Goal: Task Accomplishment & Management: Manage account settings

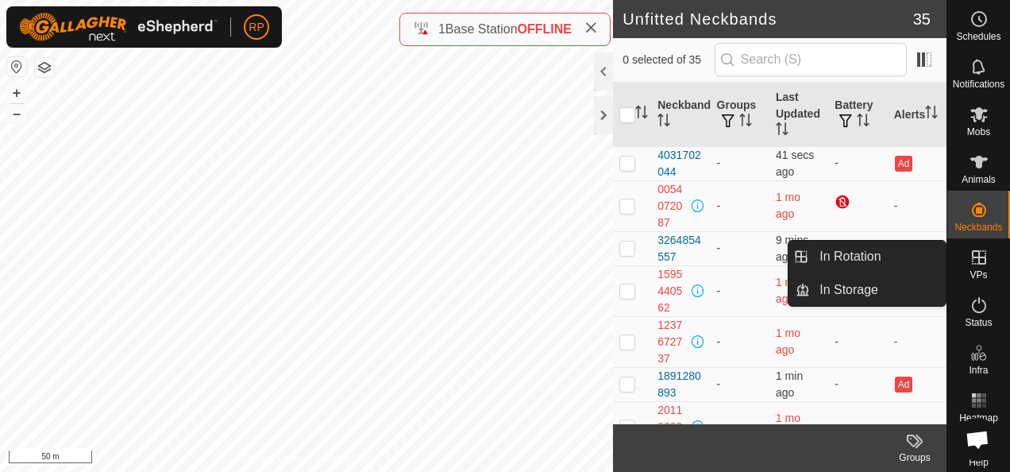
click at [972, 259] on icon at bounding box center [979, 257] width 14 height 14
click at [837, 251] on link "In Rotation" at bounding box center [878, 257] width 136 height 32
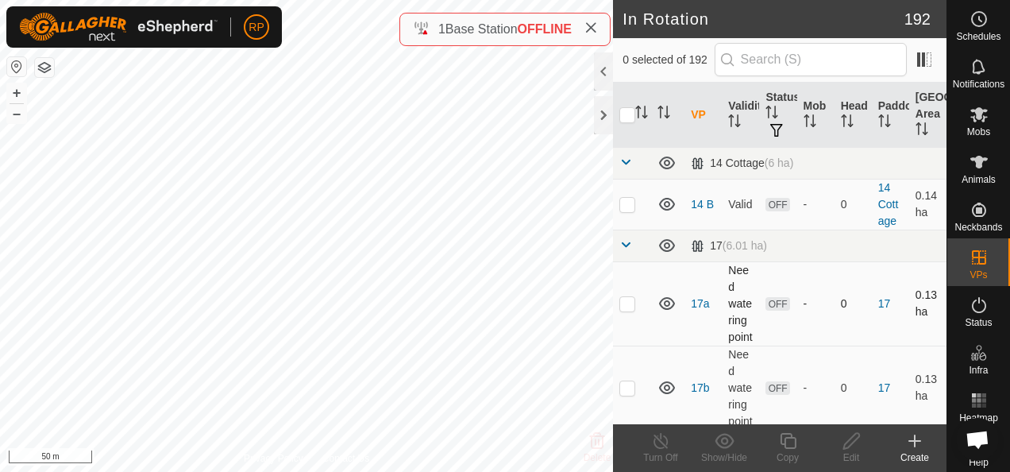
checkbox input "true"
click at [791, 441] on icon at bounding box center [788, 440] width 20 height 19
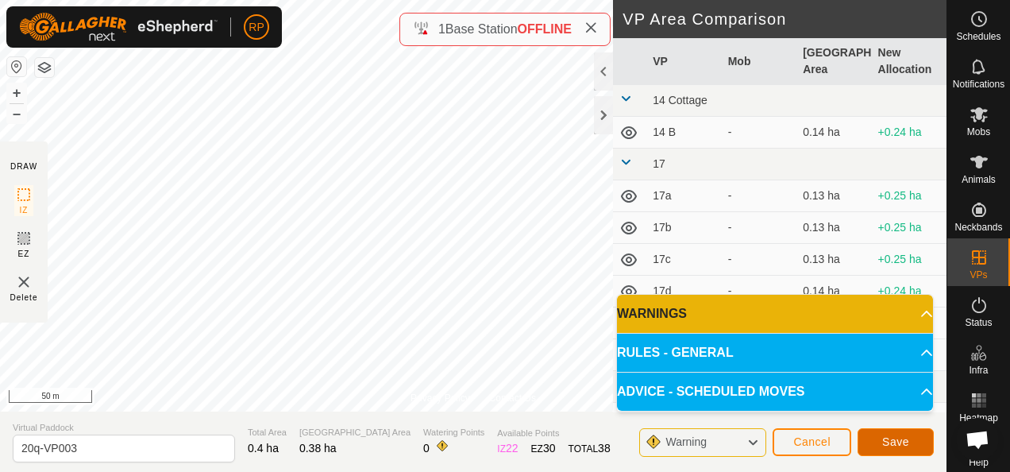
click at [896, 446] on span "Save" at bounding box center [895, 441] width 27 height 13
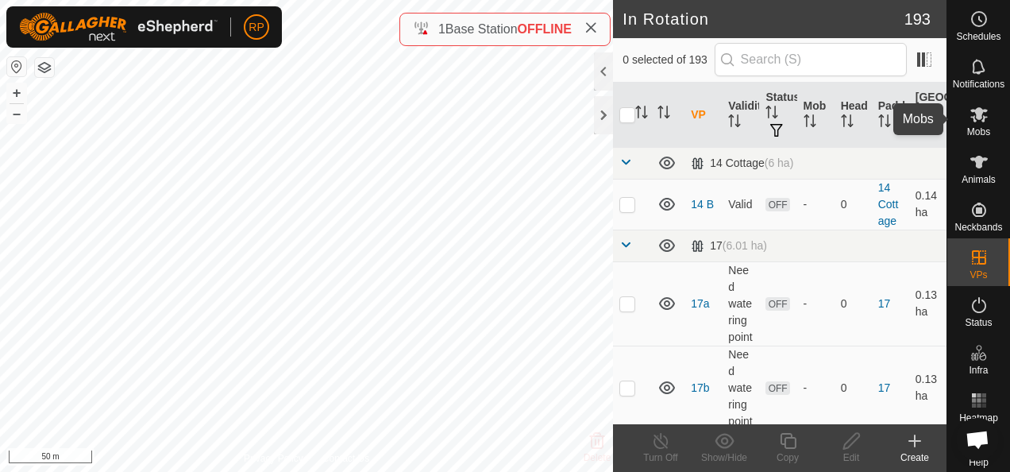
click at [970, 116] on icon at bounding box center [978, 114] width 17 height 15
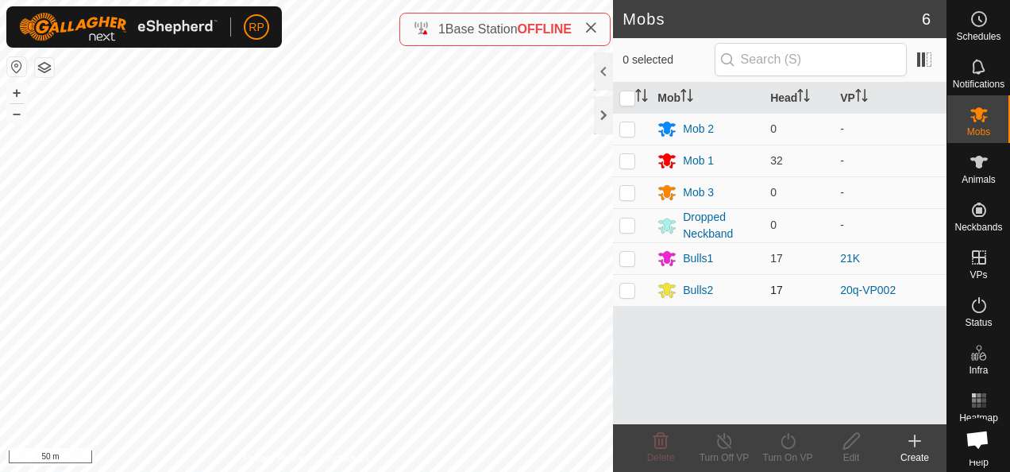
click at [633, 287] on p-checkbox at bounding box center [627, 289] width 16 height 13
checkbox input "true"
click at [786, 445] on icon at bounding box center [788, 440] width 20 height 19
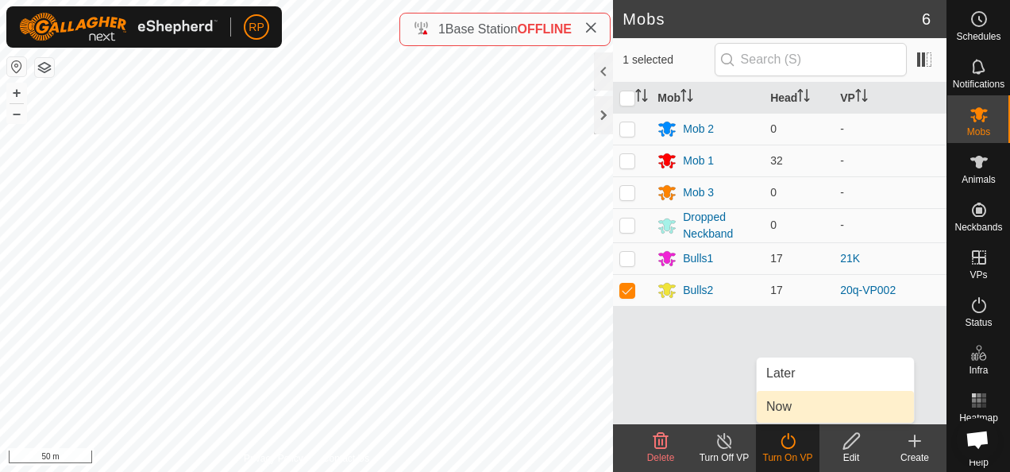
click at [783, 410] on link "Now" at bounding box center [835, 407] width 157 height 32
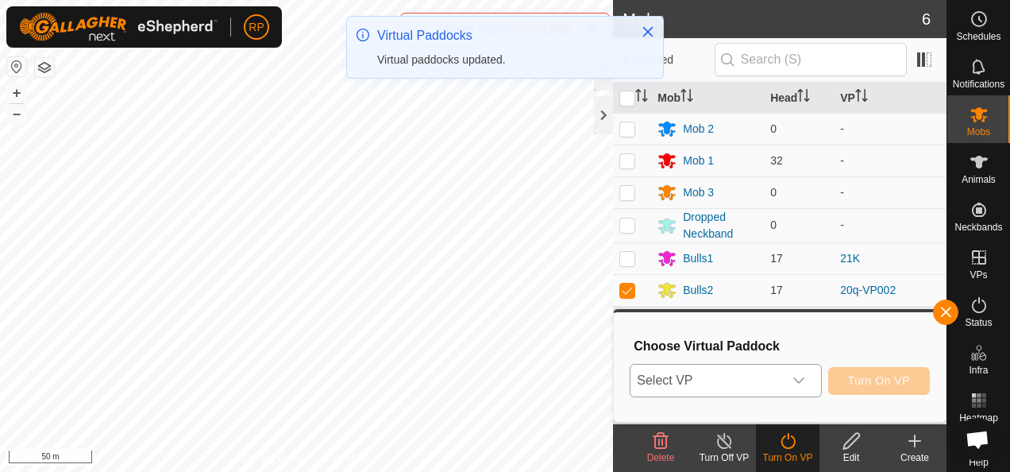
click at [707, 379] on span "Select VP" at bounding box center [706, 380] width 152 height 32
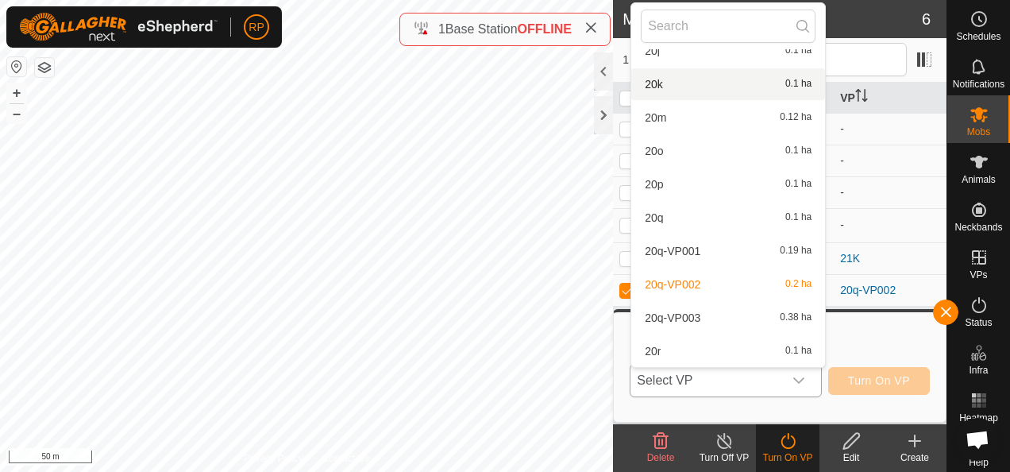
scroll to position [3096, 0]
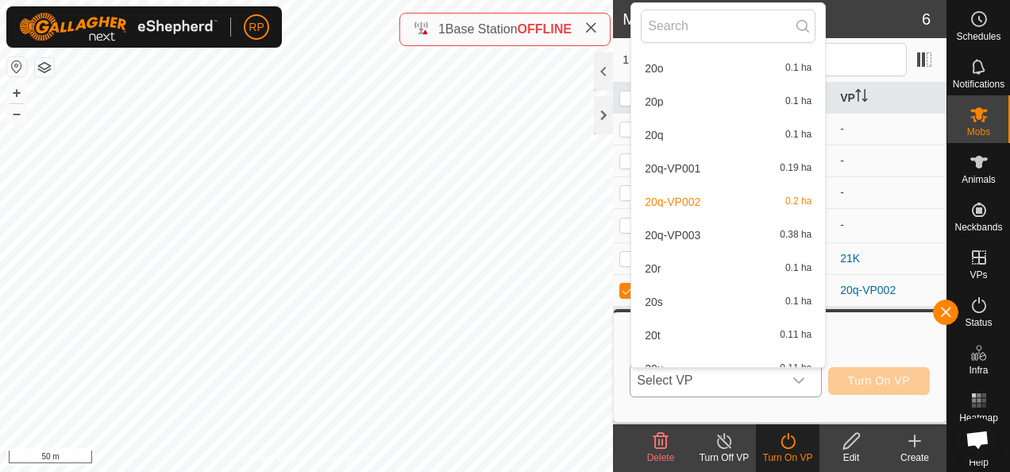
click at [683, 231] on li "20q-VP003 0.38 ha" at bounding box center [728, 235] width 194 height 32
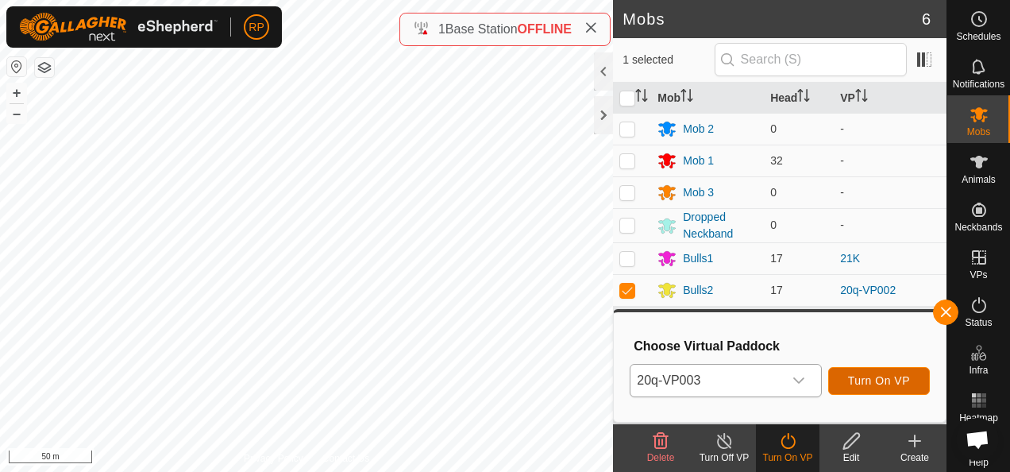
click at [870, 380] on span "Turn On VP" at bounding box center [879, 380] width 62 height 13
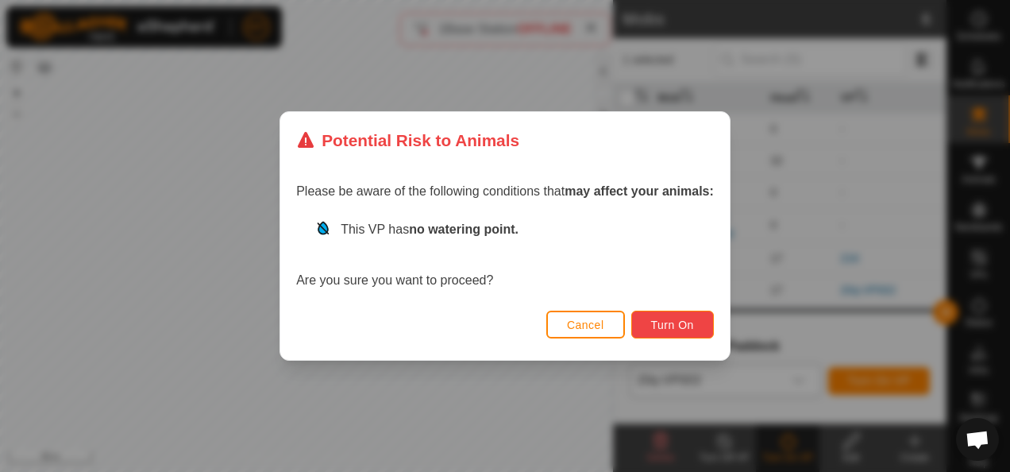
click at [663, 323] on span "Turn On" at bounding box center [672, 324] width 43 height 13
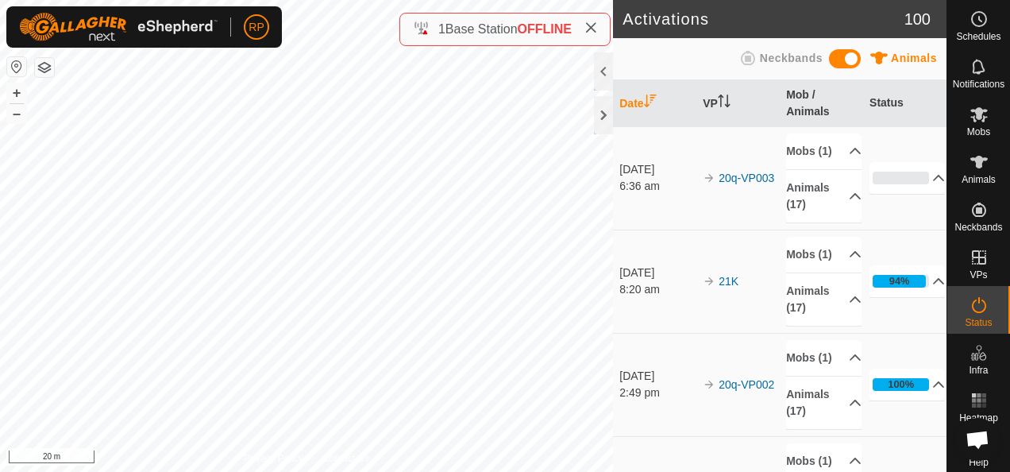
click at [499, 471] on html "RP Schedules Notifications Mobs Animals Neckbands VPs Status Infra Heatmap Help…" at bounding box center [505, 236] width 1010 height 472
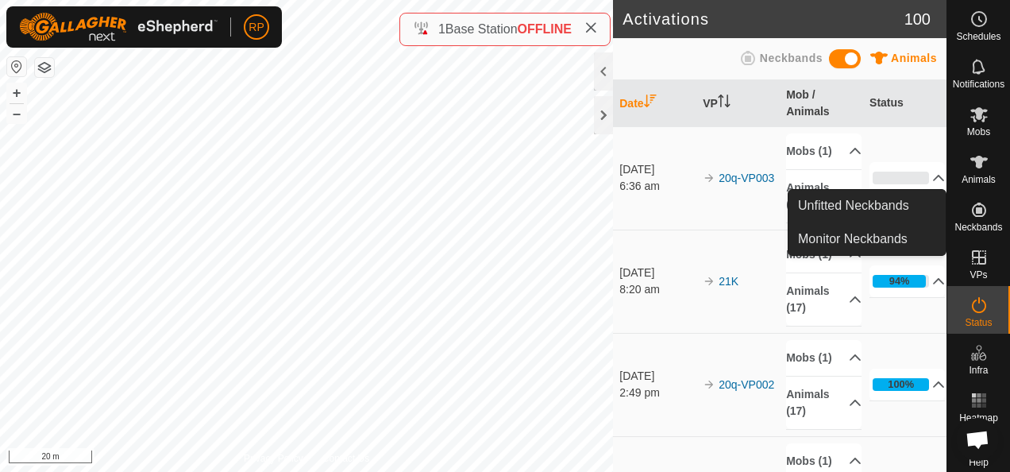
click at [973, 214] on icon at bounding box center [978, 209] width 19 height 19
click at [849, 241] on link "Monitor Neckbands" at bounding box center [866, 239] width 157 height 32
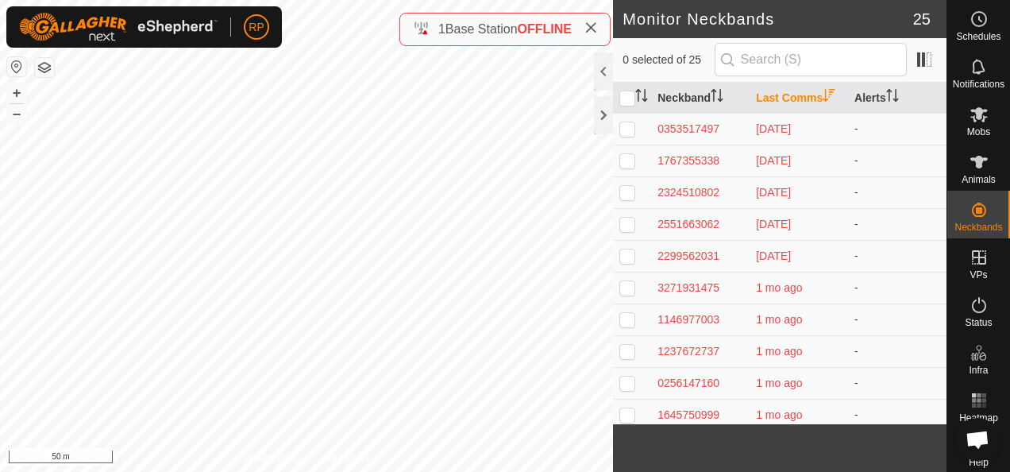
click at [648, 471] on html "RP Schedules Notifications Mobs Animals Neckbands VPs Status Infra Heatmap Help…" at bounding box center [505, 236] width 1010 height 472
click at [973, 117] on icon at bounding box center [978, 114] width 17 height 15
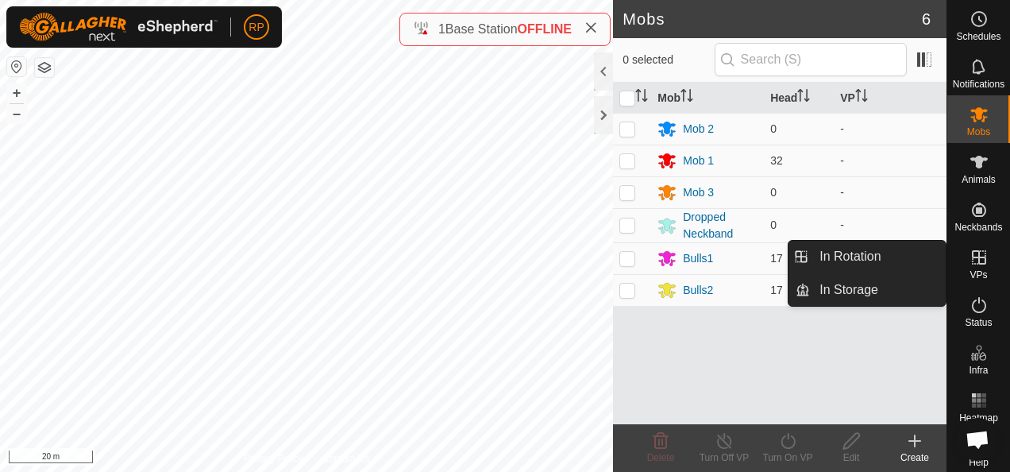
click at [975, 255] on icon at bounding box center [978, 257] width 19 height 19
click at [838, 256] on link "In Rotation" at bounding box center [878, 257] width 136 height 32
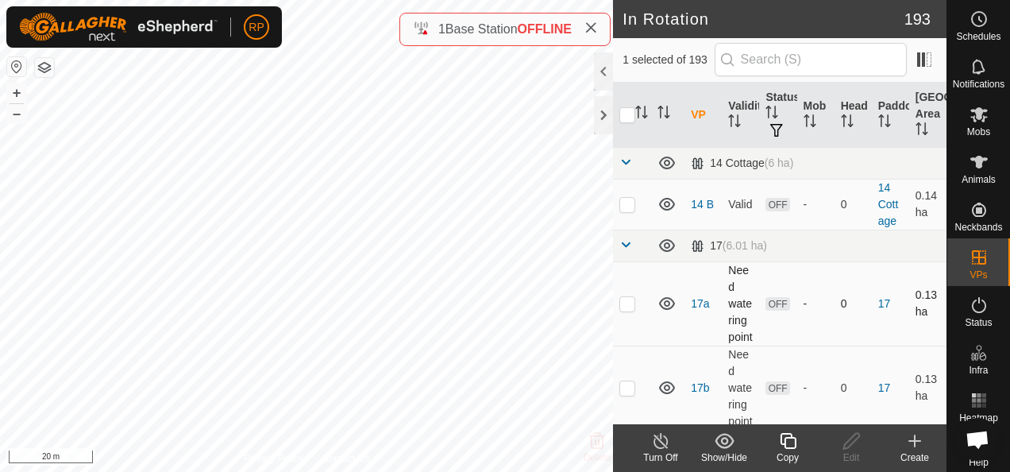
checkbox input "true"
checkbox input "false"
click at [849, 445] on icon at bounding box center [851, 441] width 16 height 16
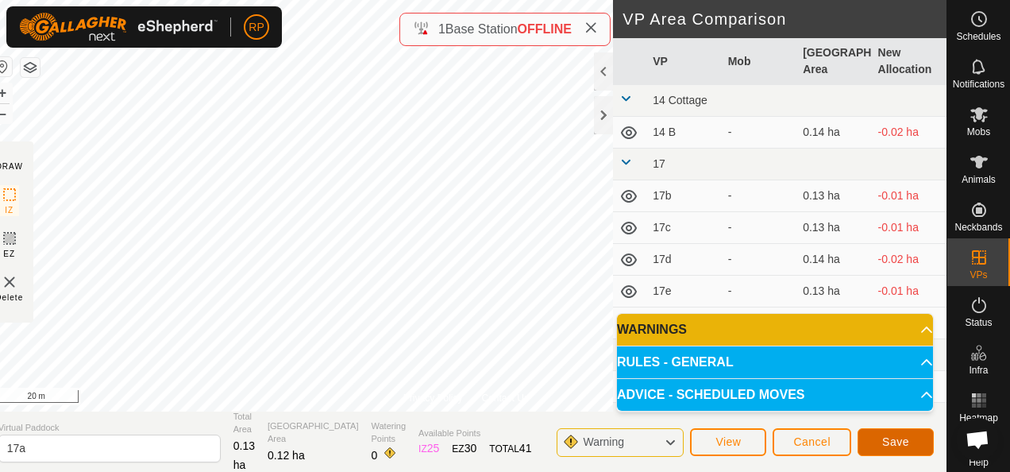
click at [878, 449] on button "Save" at bounding box center [895, 442] width 76 height 28
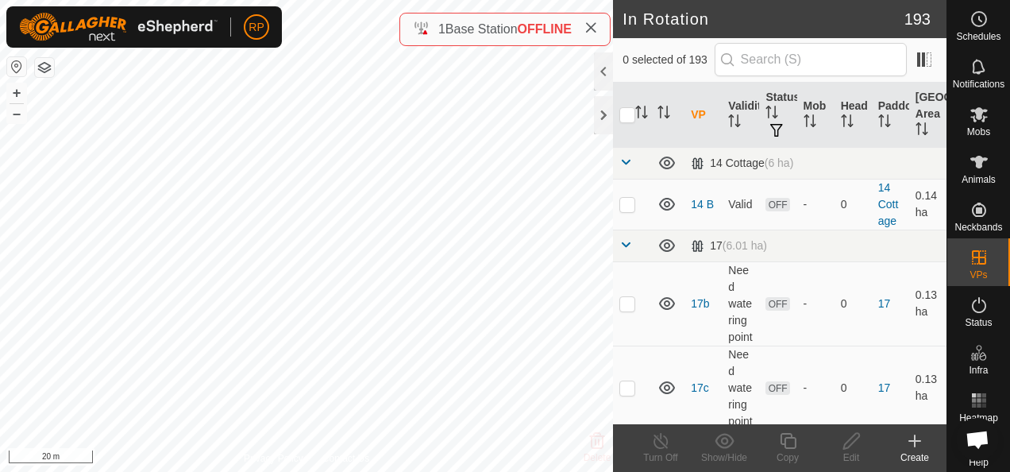
checkbox input "true"
click at [853, 437] on icon at bounding box center [851, 440] width 20 height 19
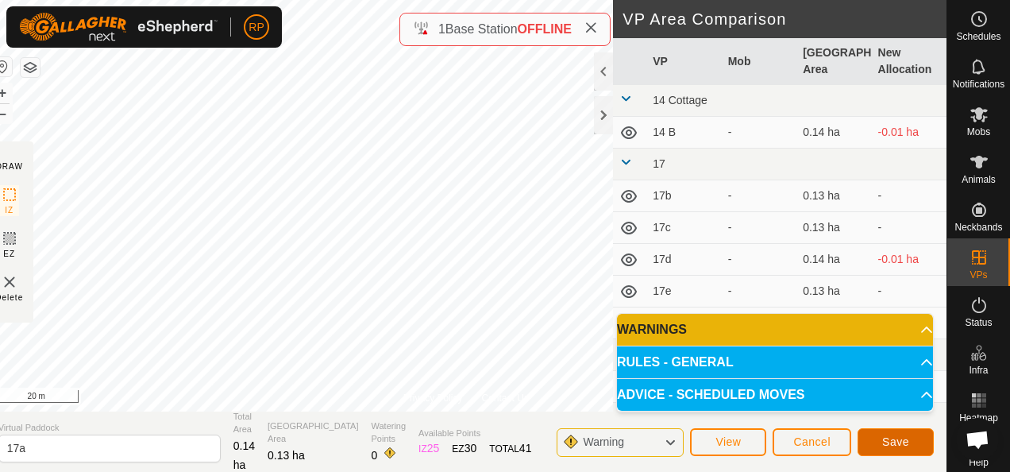
click at [883, 438] on span "Save" at bounding box center [895, 441] width 27 height 13
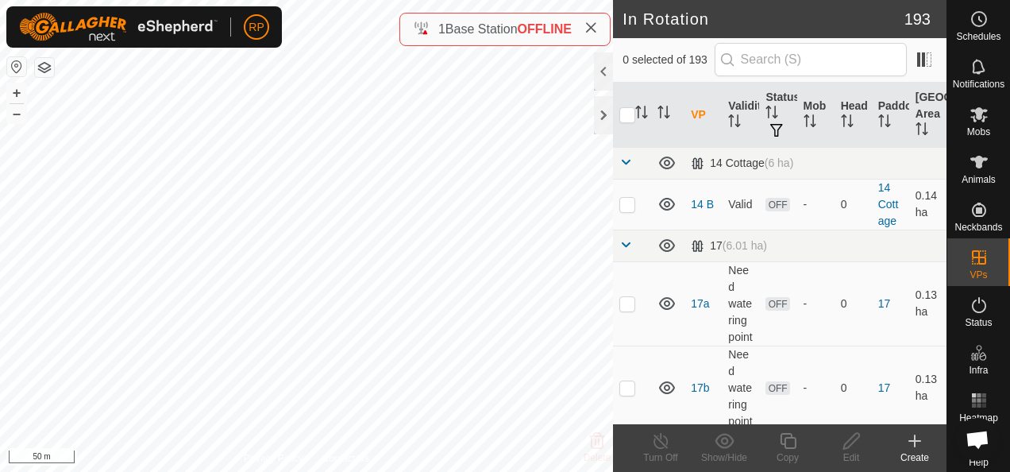
checkbox input "true"
click at [643, 111] on icon "Activate to sort" at bounding box center [641, 112] width 13 height 13
click at [640, 111] on icon "Activate to sort" at bounding box center [641, 112] width 13 height 13
